Goal: Information Seeking & Learning: Stay updated

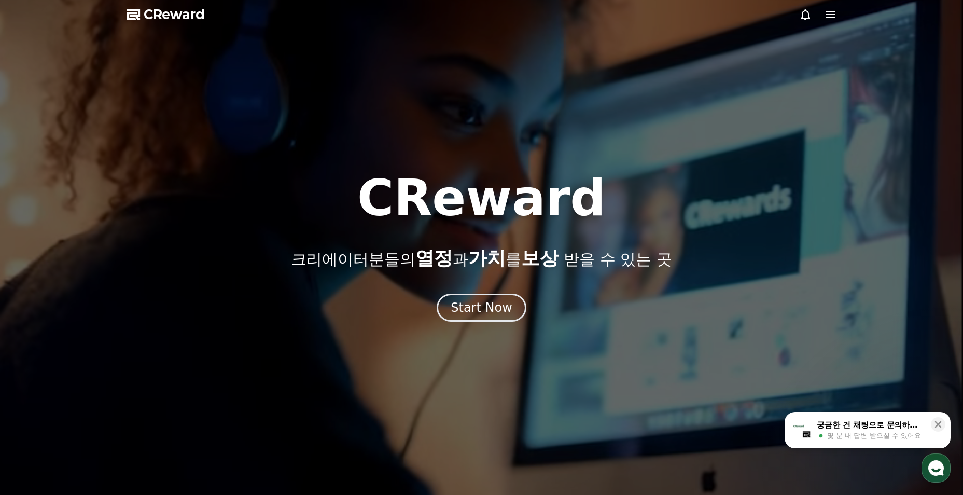
click at [476, 299] on div "Start Now" at bounding box center [482, 307] width 62 height 17
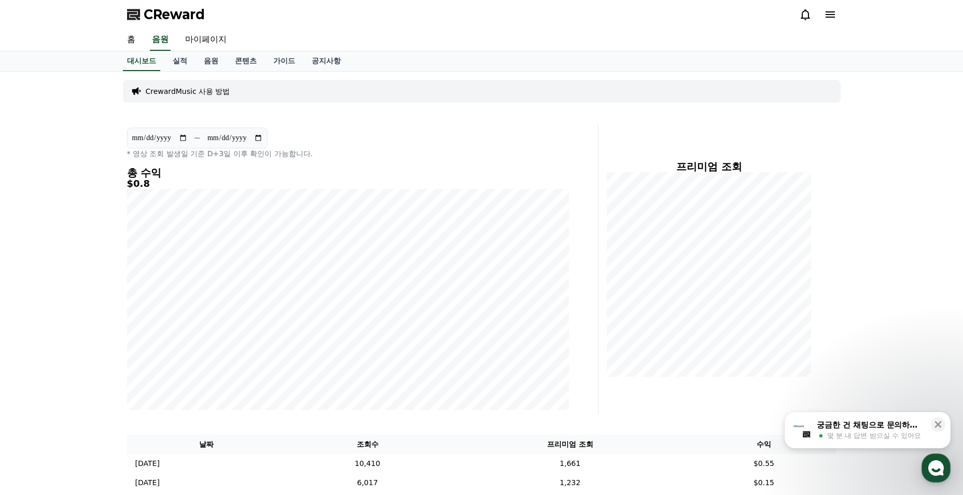
click at [247, 52] on link "콘텐츠" at bounding box center [246, 61] width 38 height 20
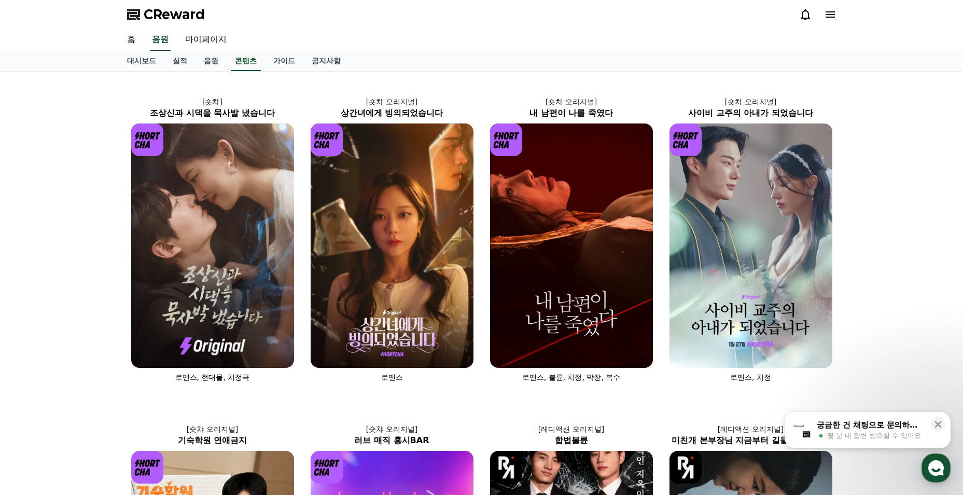
click at [320, 59] on link "공지사항" at bounding box center [326, 61] width 46 height 20
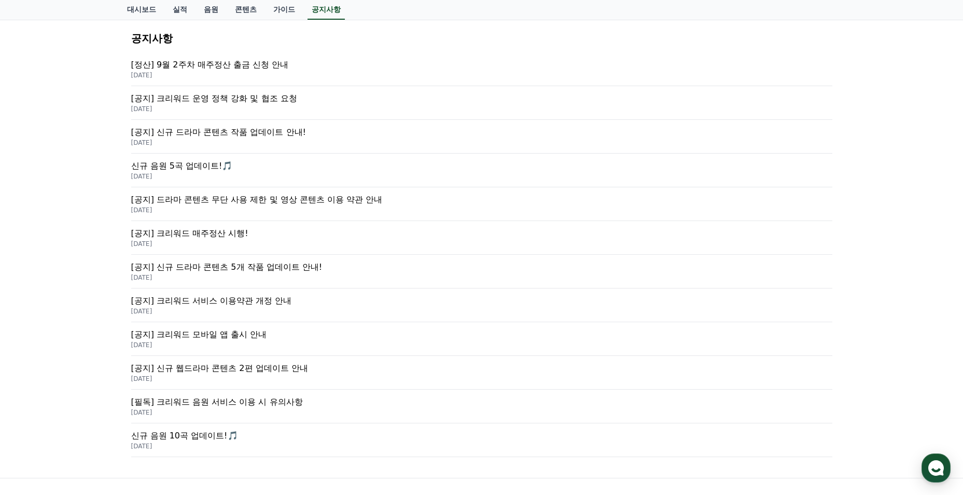
scroll to position [156, 0]
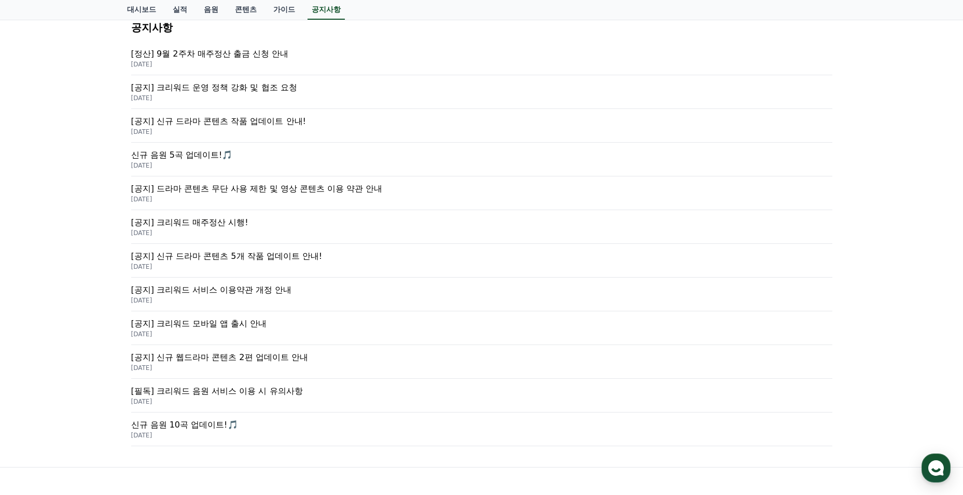
click at [300, 258] on p "[공지] 신규 드라마 콘텐츠 5개 작품 업데이트 안내!" at bounding box center [481, 256] width 701 height 12
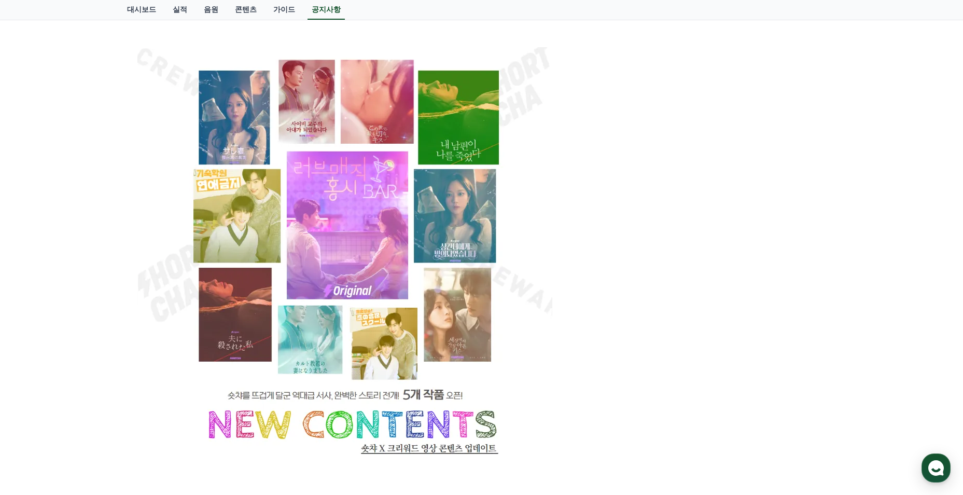
scroll to position [415, 0]
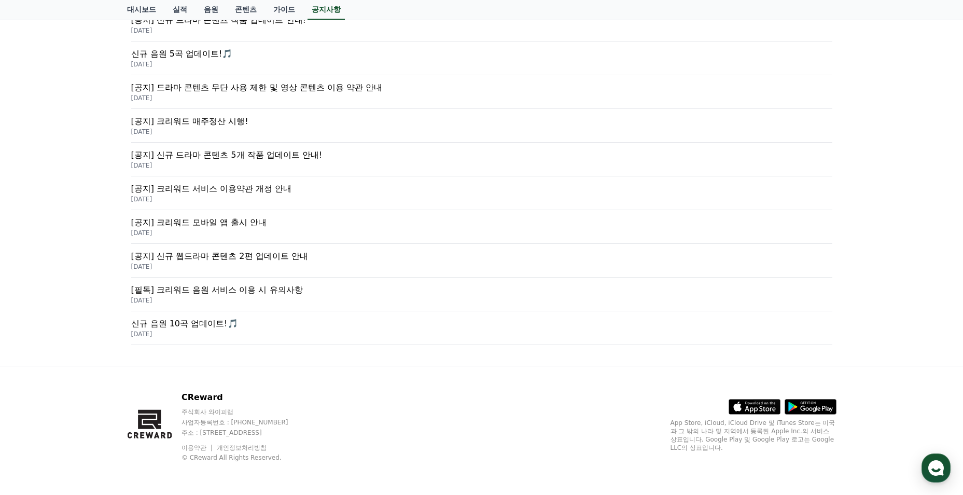
scroll to position [156, 0]
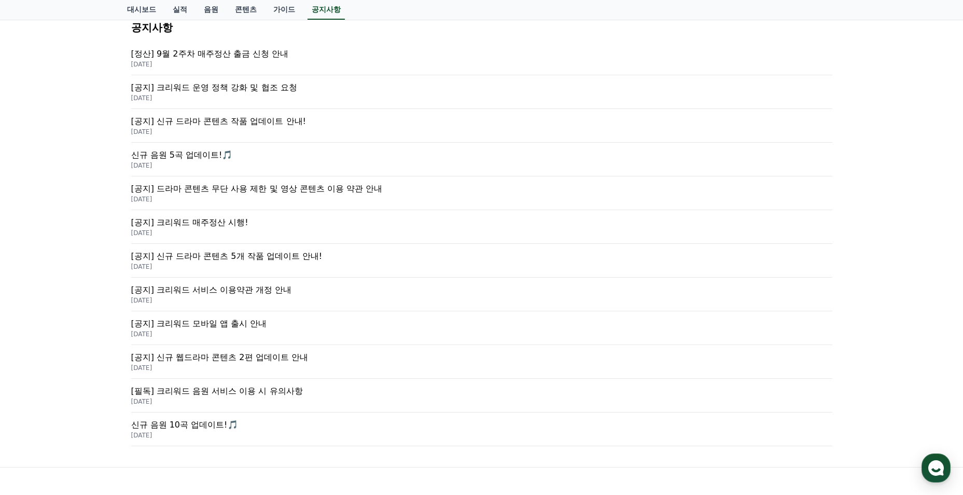
click at [258, 125] on p "[공지] 신규 드라마 콘텐츠 작품 업데이트 안내!" at bounding box center [481, 121] width 701 height 12
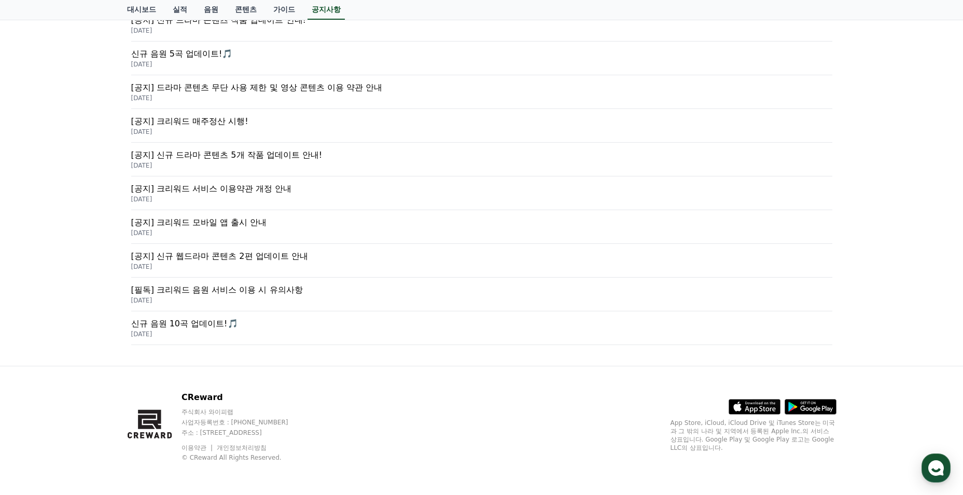
scroll to position [156, 0]
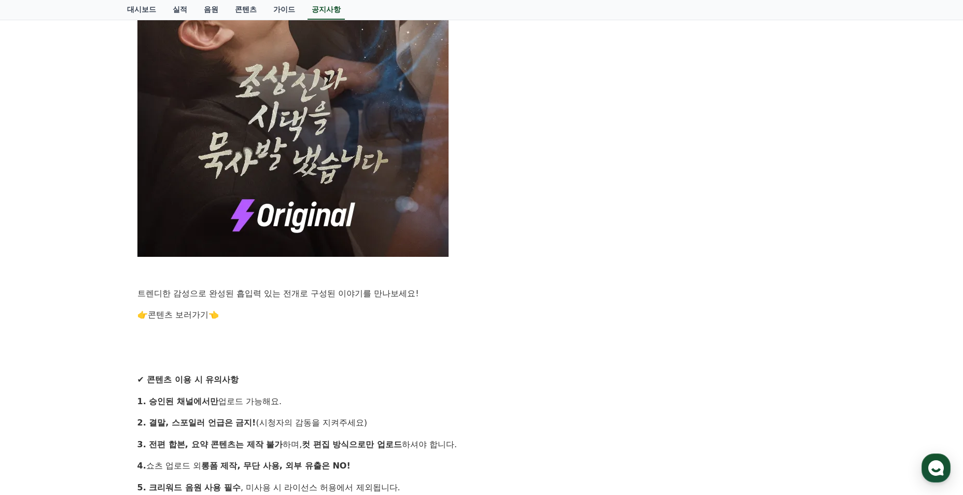
scroll to position [726, 0]
